Goal: Task Accomplishment & Management: Manage account settings

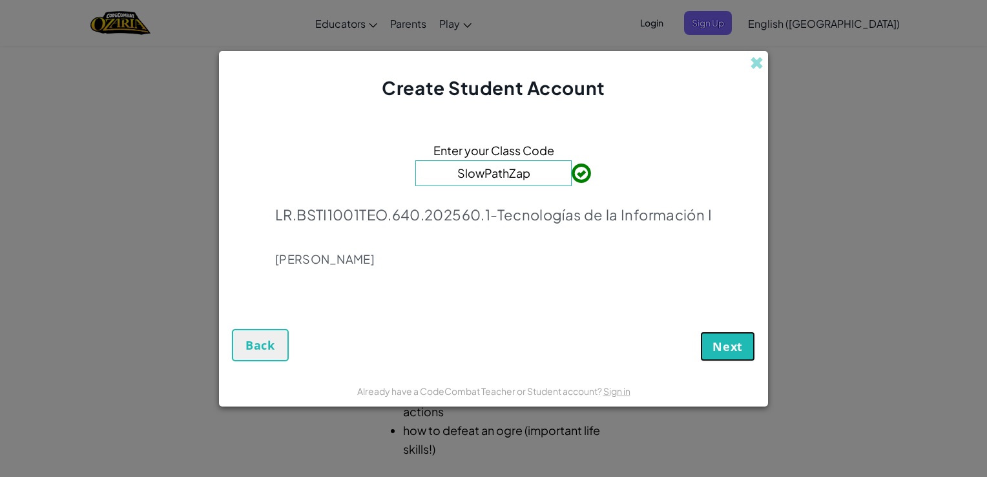
click at [721, 358] on button "Next" at bounding box center [727, 346] width 55 height 30
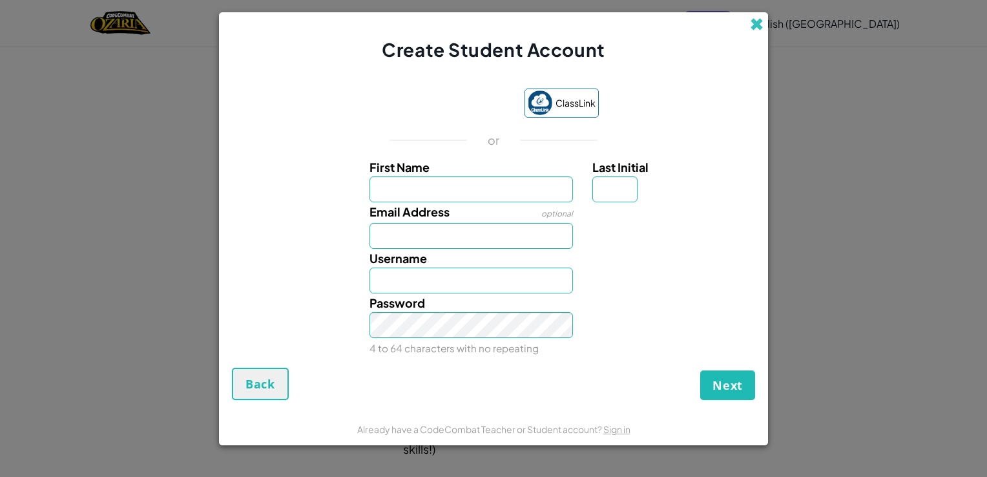
click at [757, 21] on span at bounding box center [757, 24] width 14 height 14
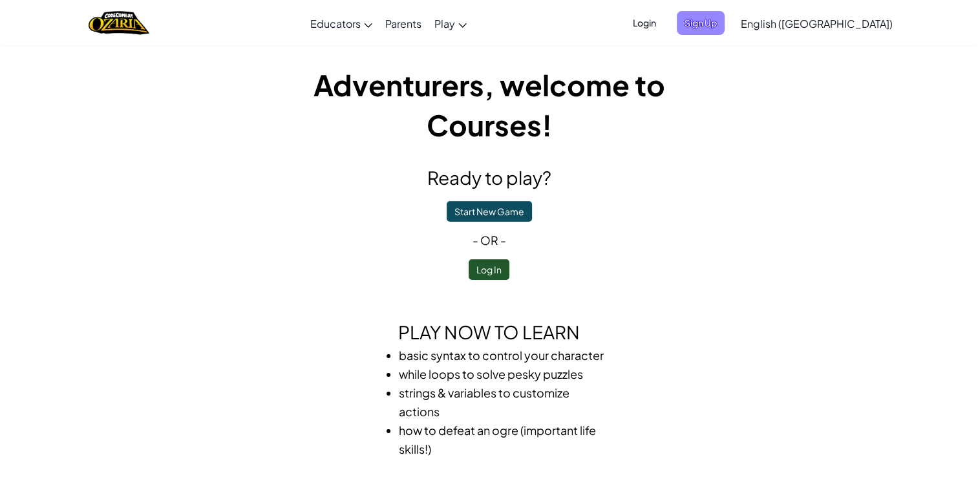
click at [724, 25] on span "Sign Up" at bounding box center [701, 23] width 48 height 24
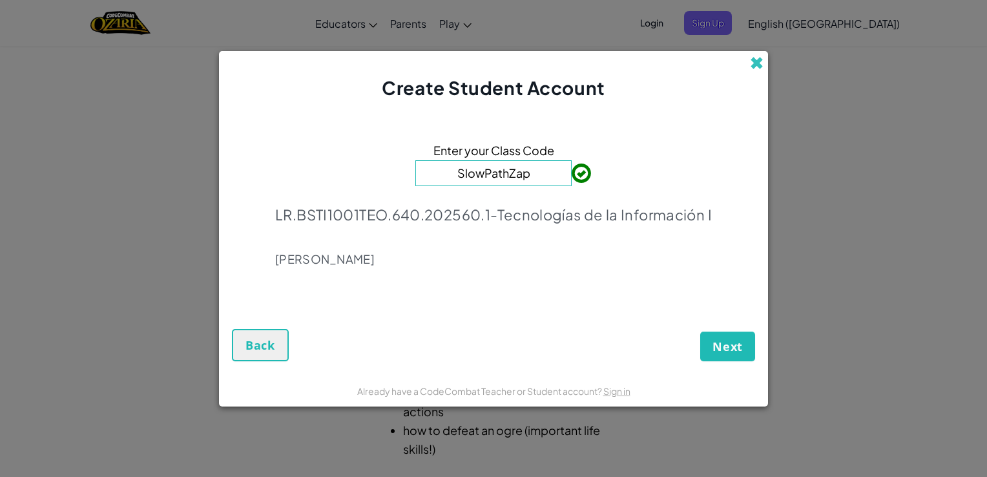
click at [760, 65] on span at bounding box center [757, 63] width 14 height 14
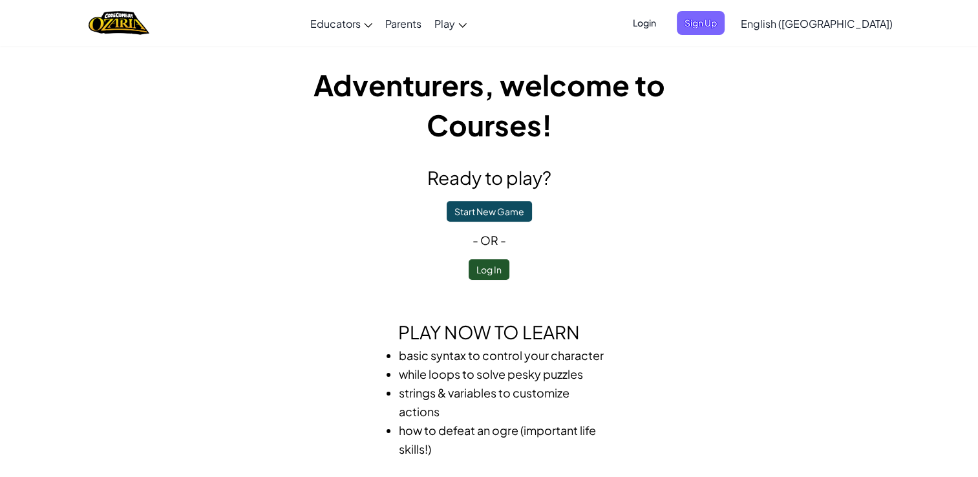
click at [664, 11] on span "Login" at bounding box center [644, 23] width 39 height 24
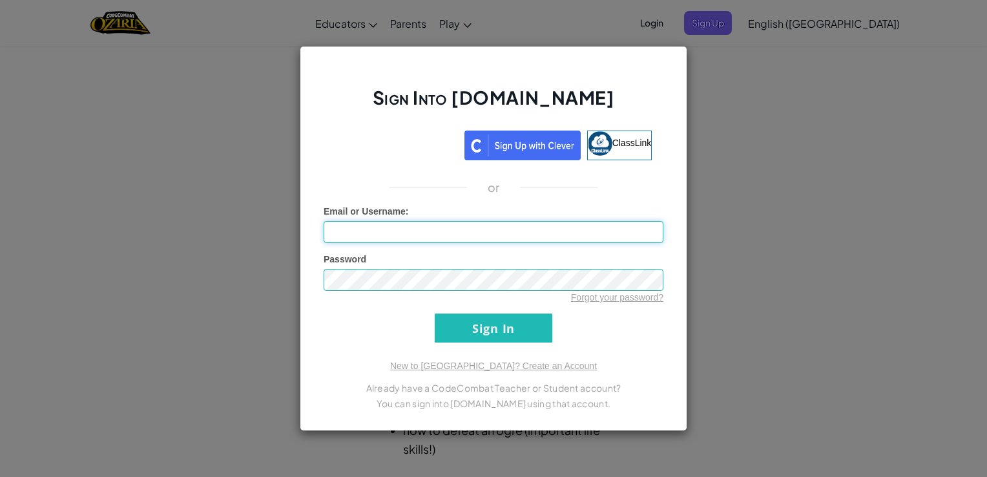
click at [520, 236] on input "Email or Username :" at bounding box center [494, 232] width 340 height 22
type input "OmarPerezG"
click at [514, 324] on input "Sign In" at bounding box center [494, 327] width 118 height 29
